Goal: Task Accomplishment & Management: Complete application form

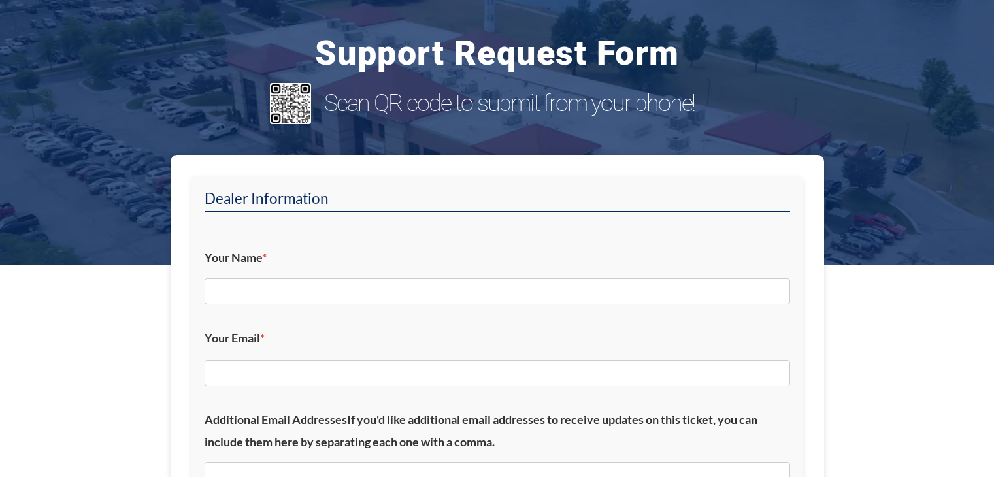
click at [306, 289] on input "Your Name *" at bounding box center [496, 291] width 585 height 26
type input "[PERSON_NAME]"
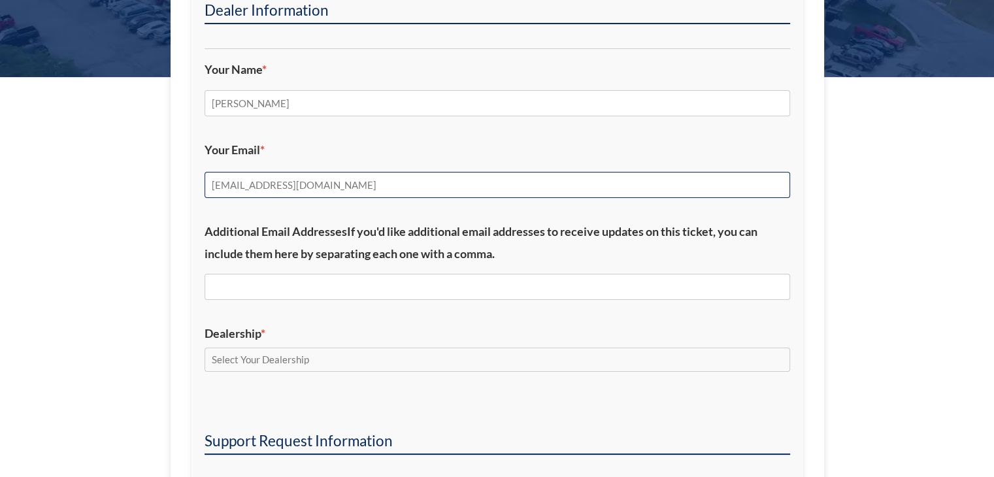
scroll to position [196, 0]
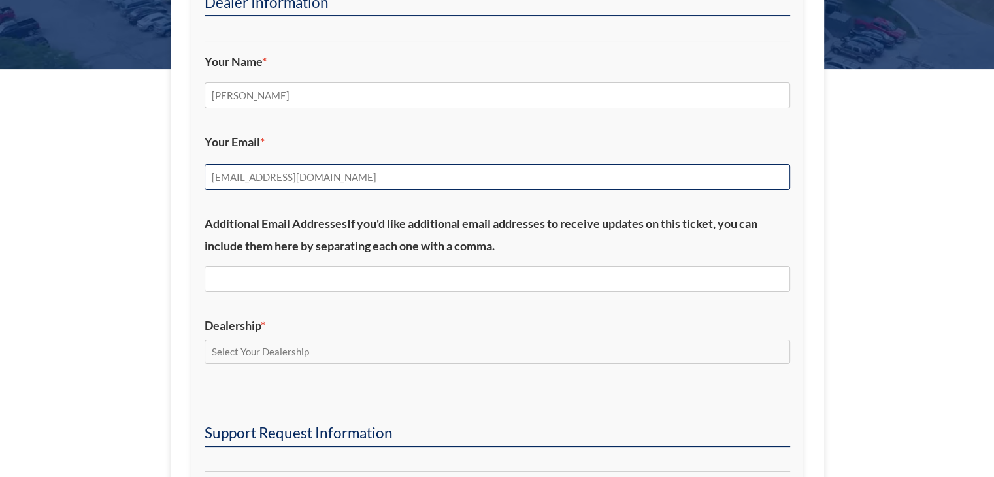
type input "[EMAIL_ADDRESS][DOMAIN_NAME]"
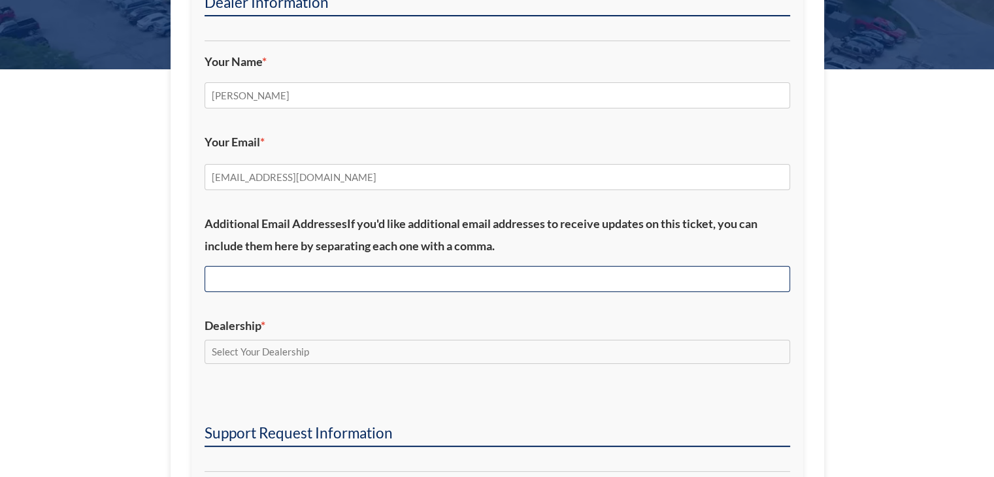
click at [310, 274] on input "Additional Email Addresses If you'd like additional email addresses to receive …" at bounding box center [496, 279] width 585 height 26
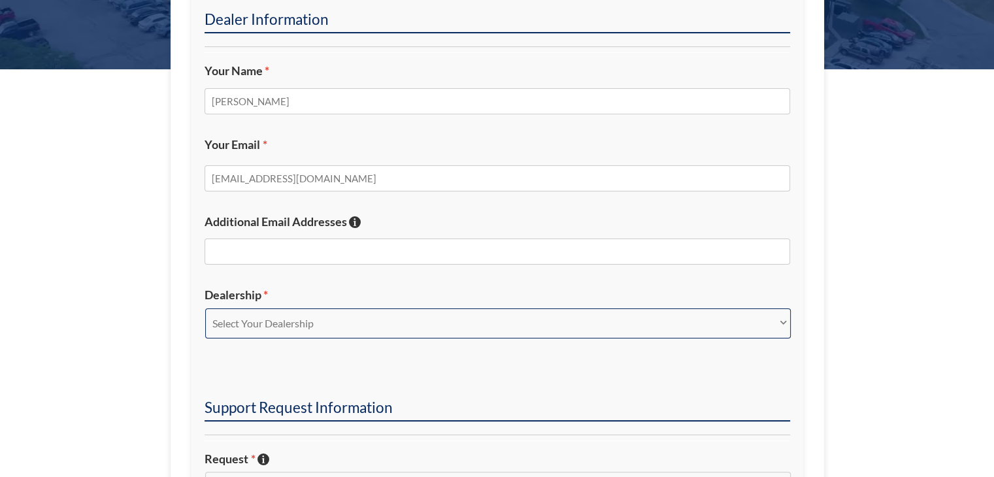
click at [294, 334] on select "Select Your Dealership Acura of Rochester Delray Buick GMC [PERSON_NAME] Automa…" at bounding box center [497, 323] width 585 height 30
select select "[PERSON_NAME] Chevrolet Midland"
click at [205, 308] on select "Select Your Dealership Acura of Rochester Delray Buick GMC [PERSON_NAME] Automa…" at bounding box center [497, 323] width 585 height 30
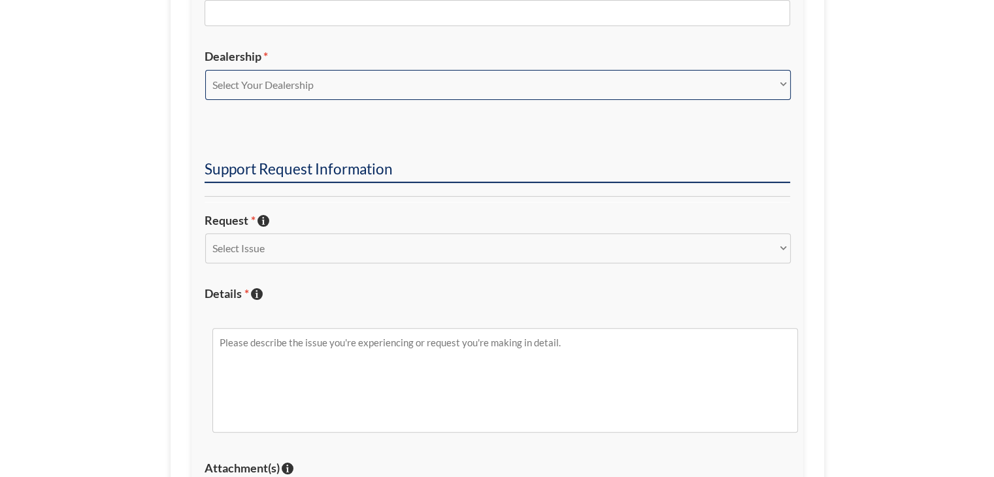
scroll to position [457, 0]
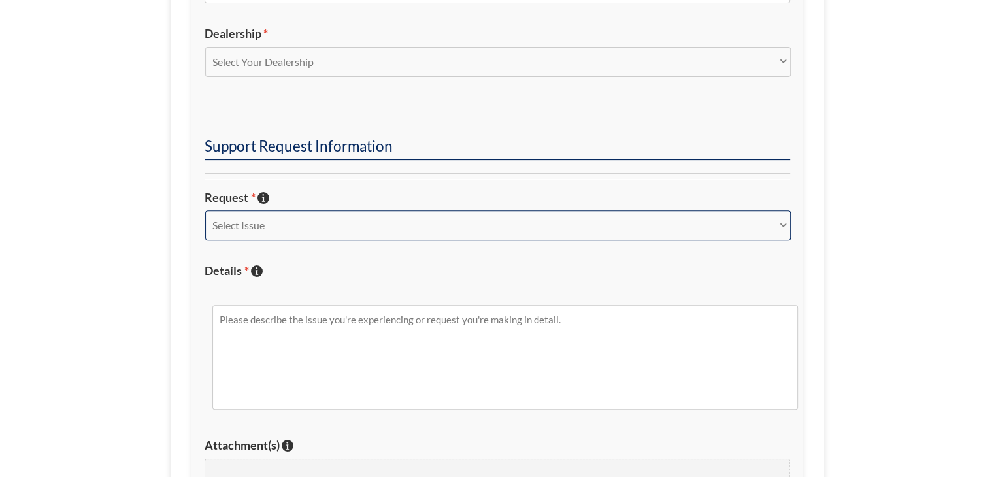
click at [285, 220] on select "Select Issue New Inquiry/Request Inventory Management Inventory Feed Website Fu…" at bounding box center [497, 225] width 585 height 30
select select "New Inquiry/Request"
click at [205, 210] on select "Select Issue New Inquiry/Request Inventory Management Inventory Feed Website Fu…" at bounding box center [497, 225] width 585 height 30
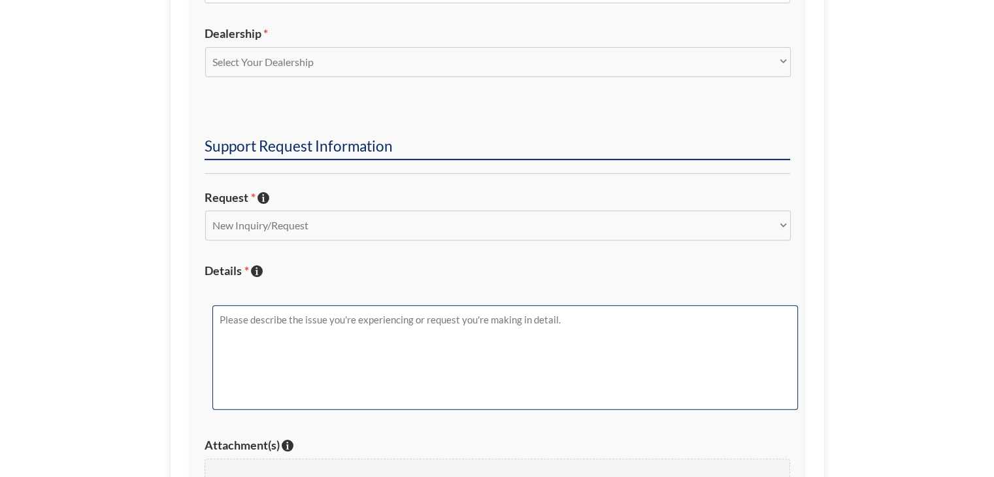
click at [306, 356] on textarea "Details * Describe the issue with specific details if possible!" at bounding box center [504, 357] width 585 height 105
paste textarea "[URL][DOMAIN_NAME]"
type textarea "Hey [PERSON_NAME], could you verify [DOMAIN_NAME] in [PERSON_NAME] Fleet's Merc…"
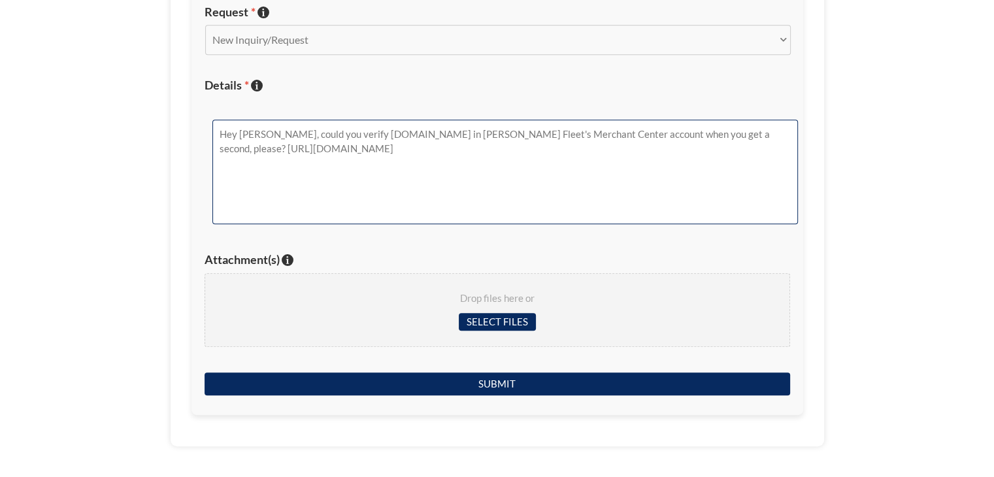
scroll to position [653, 0]
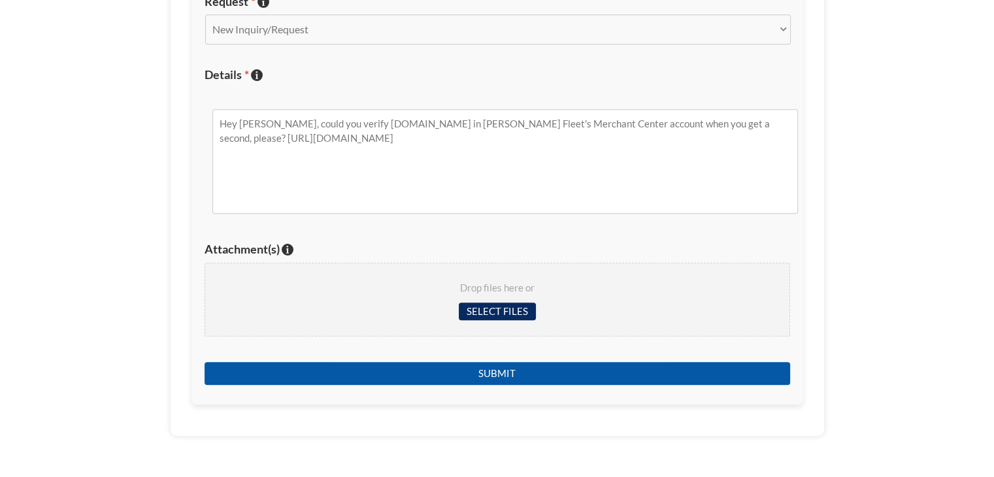
click at [529, 374] on input "Submit" at bounding box center [496, 373] width 585 height 23
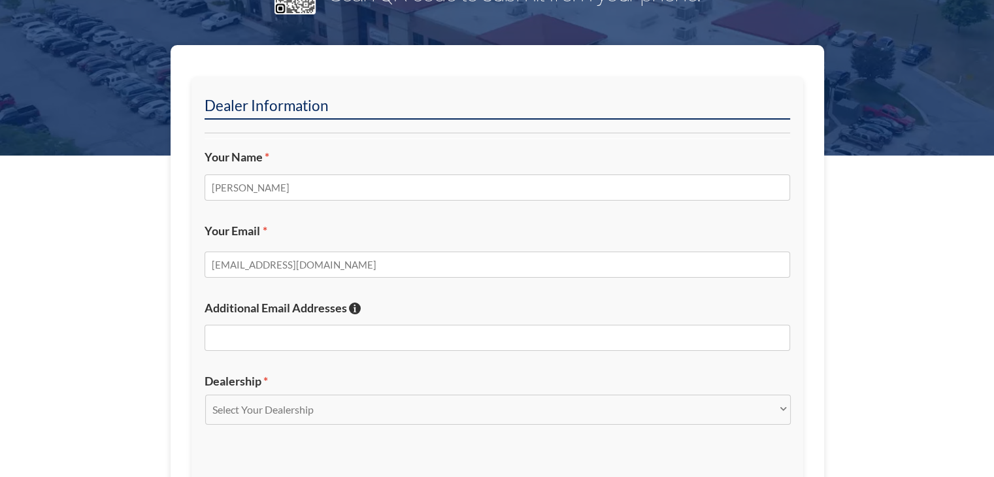
scroll to position [0, 0]
